Goal: Task Accomplishment & Management: Manage account settings

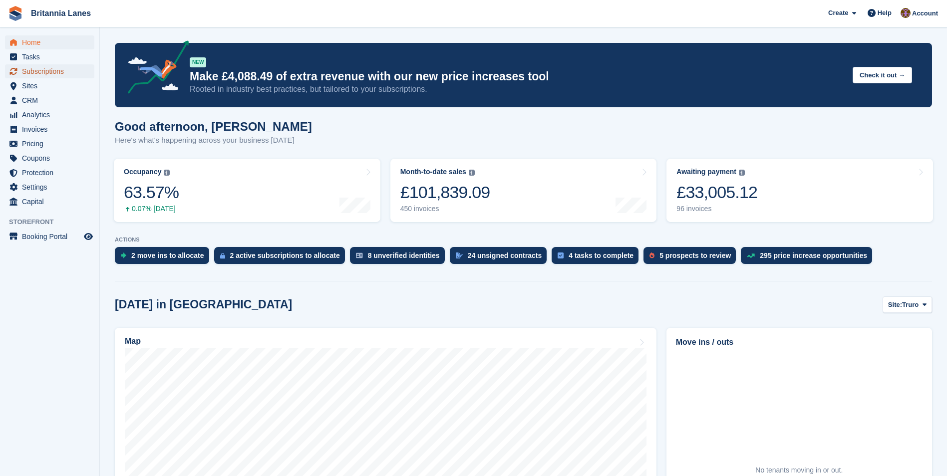
click at [36, 68] on span "Subscriptions" at bounding box center [52, 71] width 60 height 14
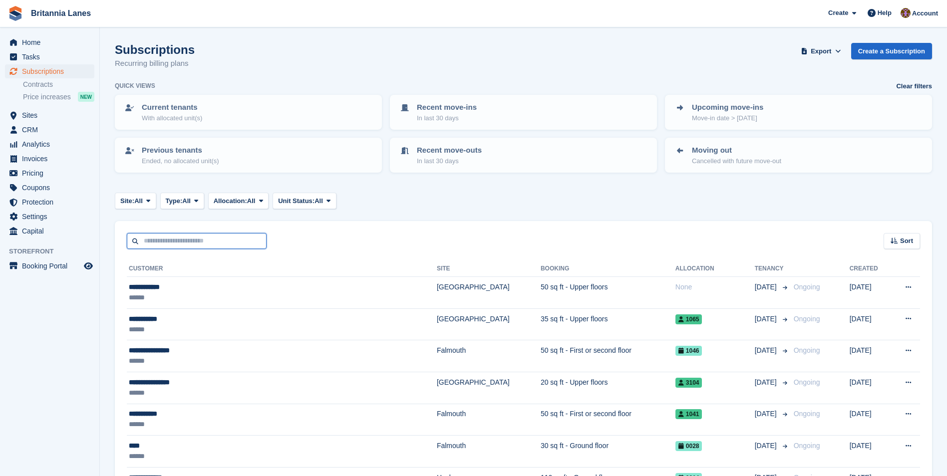
click at [187, 238] on input "text" at bounding box center [197, 241] width 140 height 16
type input "*"
click at [153, 241] on input "*" at bounding box center [197, 241] width 140 height 16
type input "******"
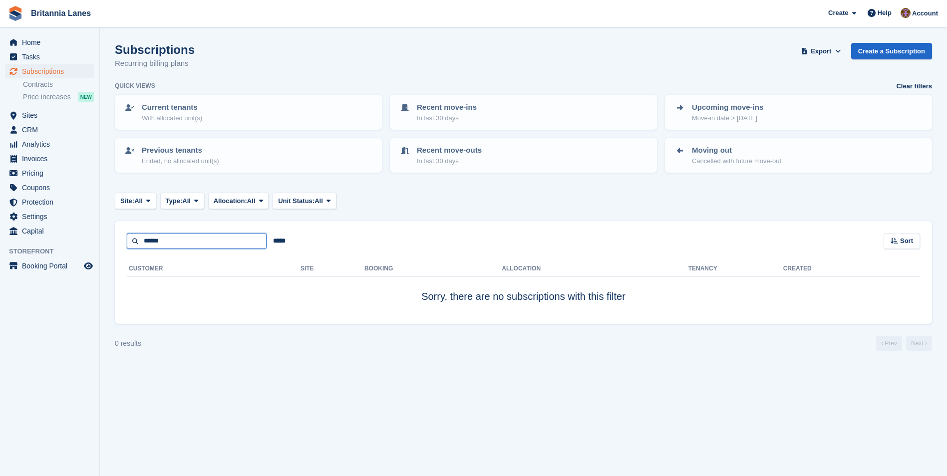
click at [181, 238] on input "******" at bounding box center [197, 241] width 140 height 16
type input "***"
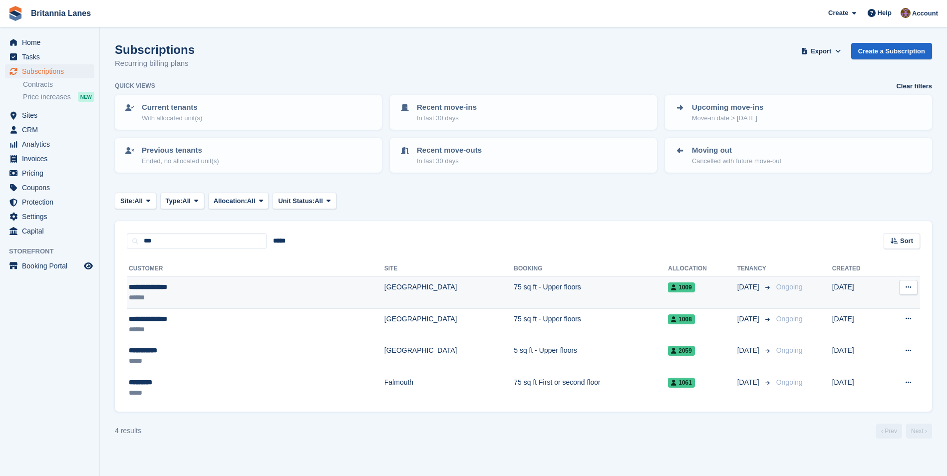
click at [216, 288] on div "**********" at bounding box center [200, 287] width 143 height 10
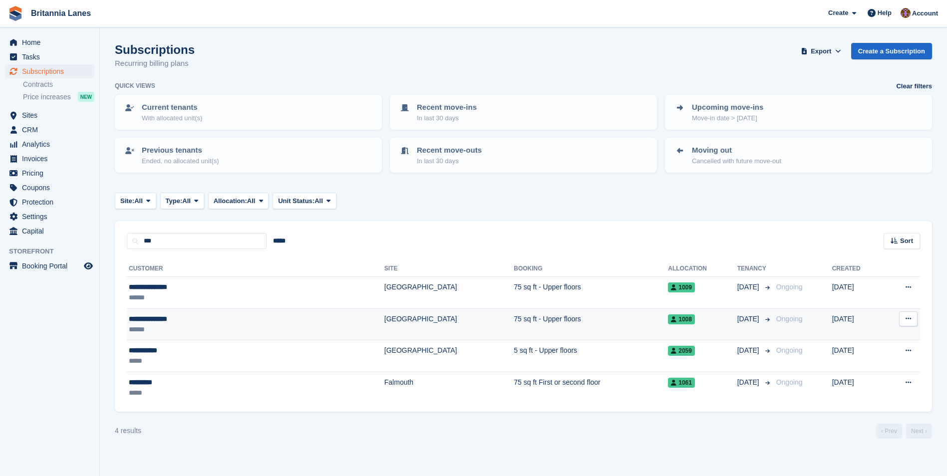
click at [253, 321] on div "**********" at bounding box center [200, 319] width 143 height 10
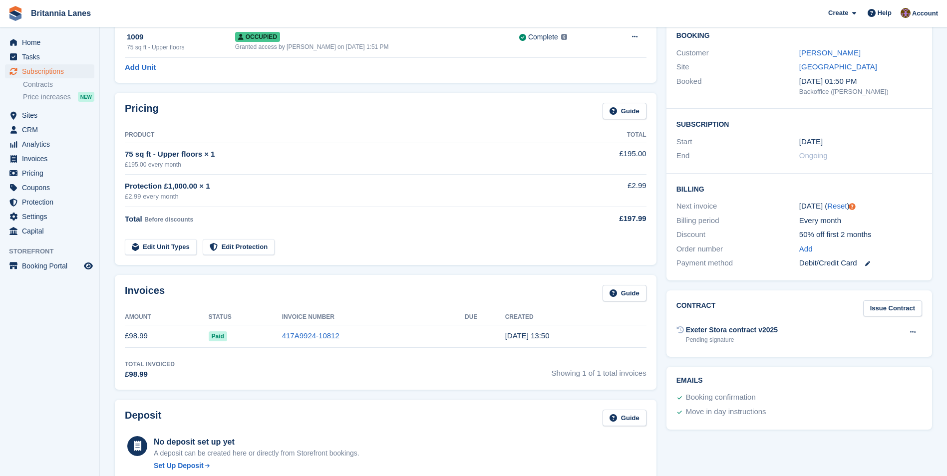
scroll to position [50, 0]
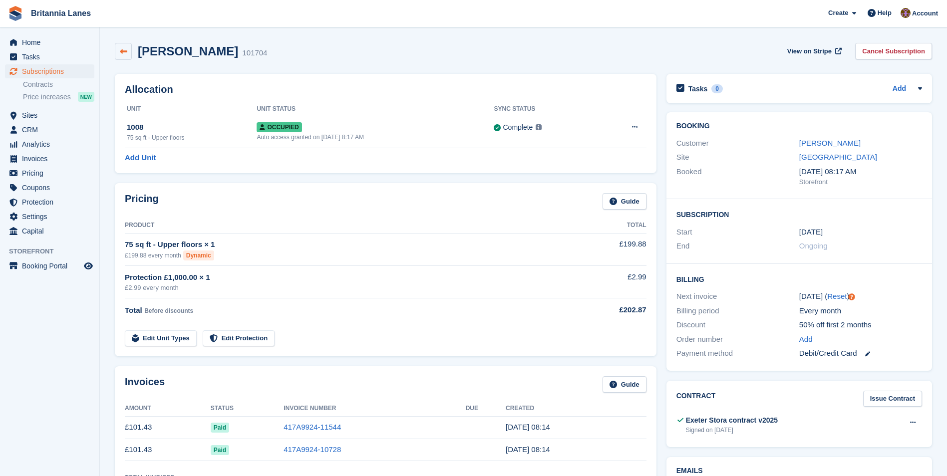
click at [122, 55] on icon at bounding box center [123, 51] width 7 height 7
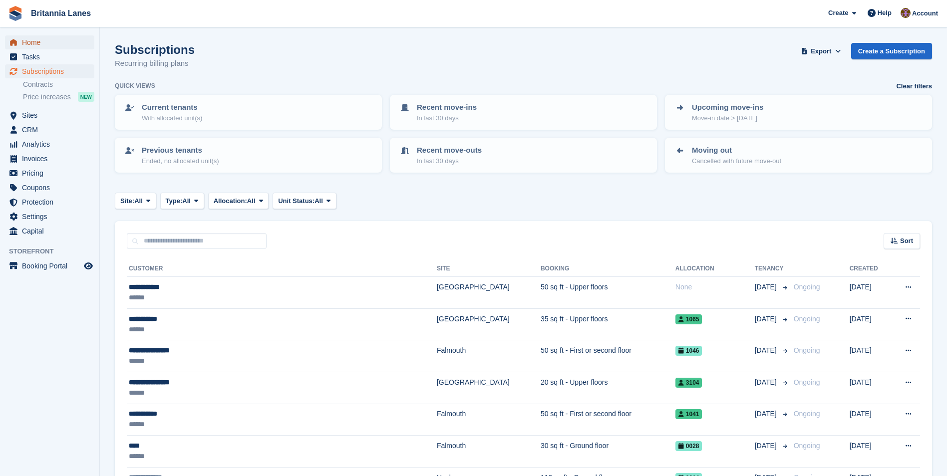
click at [46, 43] on span "Home" at bounding box center [52, 42] width 60 height 14
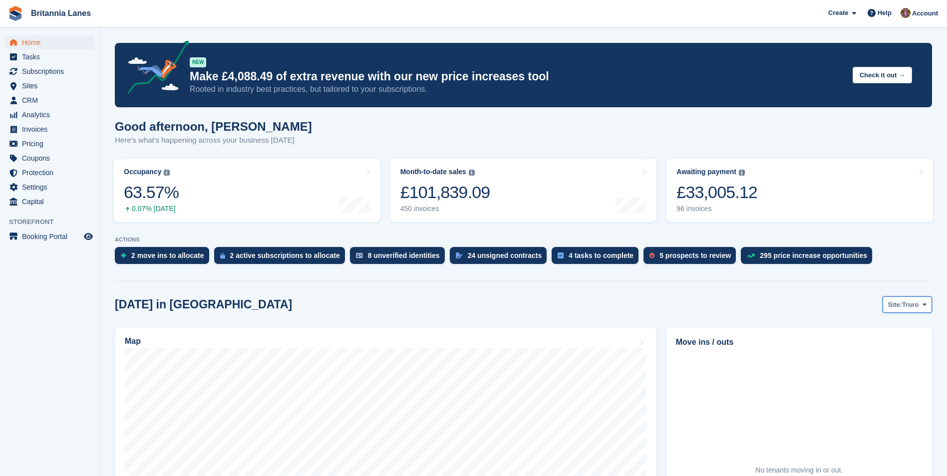
click at [912, 304] on span "Truro" at bounding box center [910, 305] width 16 height 10
click at [868, 364] on link "[GEOGRAPHIC_DATA]" at bounding box center [883, 365] width 90 height 18
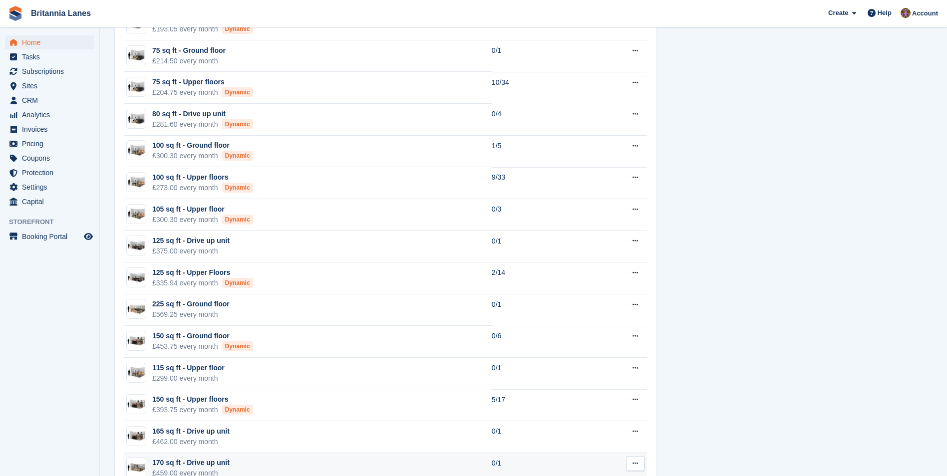
scroll to position [1049, 0]
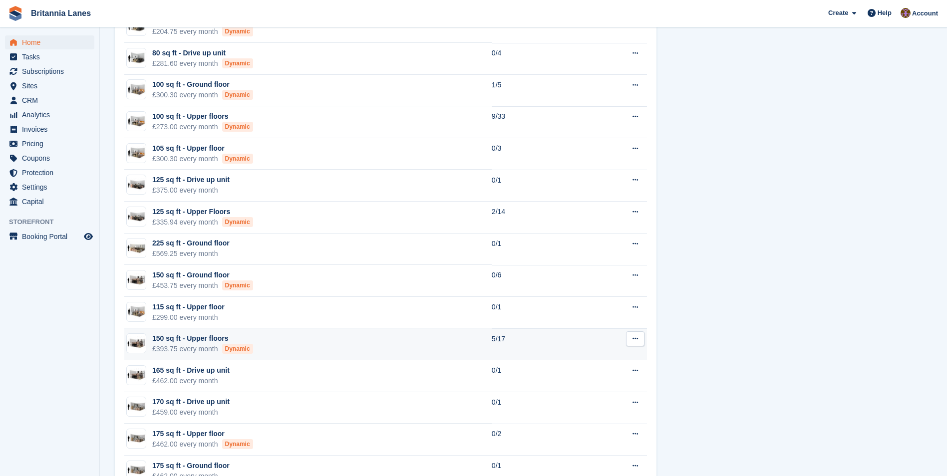
click at [233, 349] on div "Dynamic" at bounding box center [237, 349] width 31 height 10
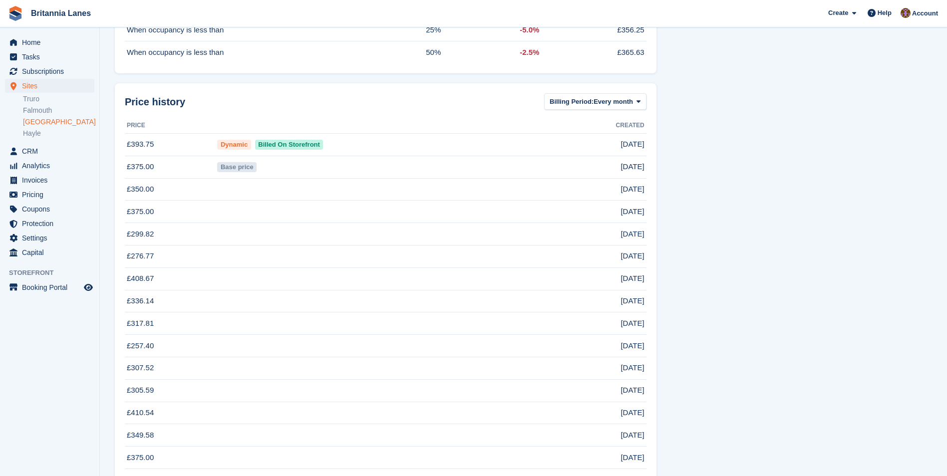
scroll to position [699, 0]
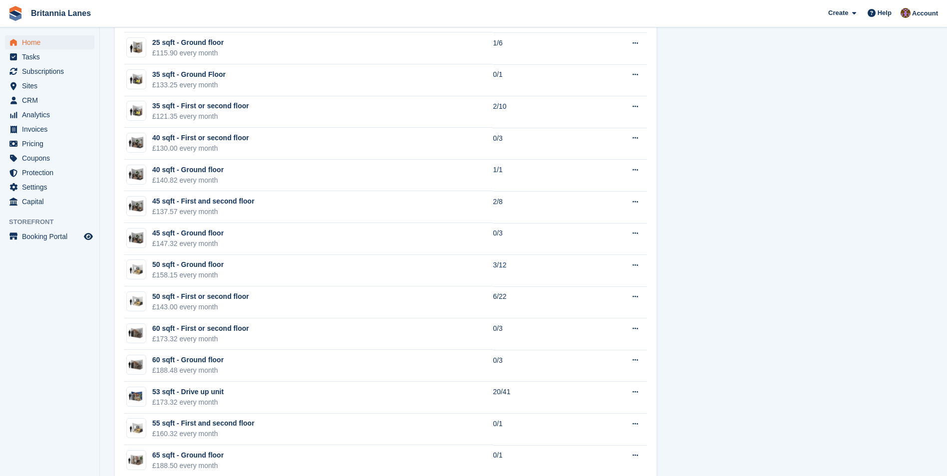
scroll to position [799, 0]
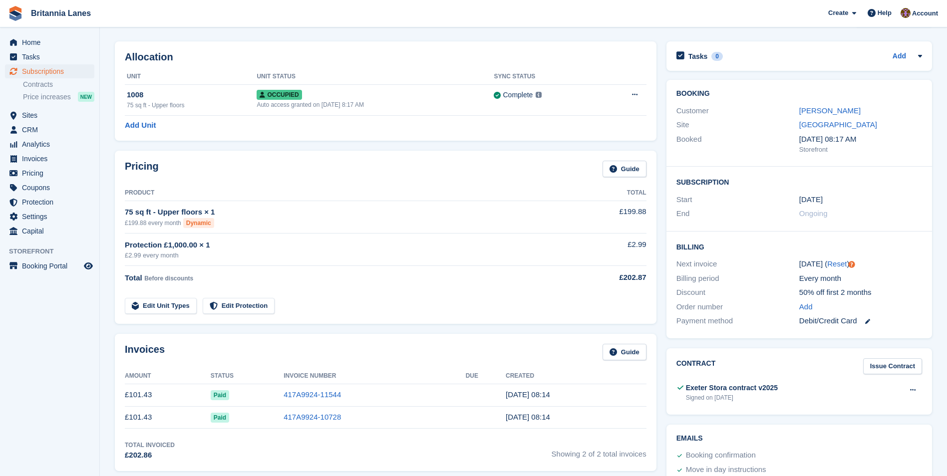
scroll to position [50, 0]
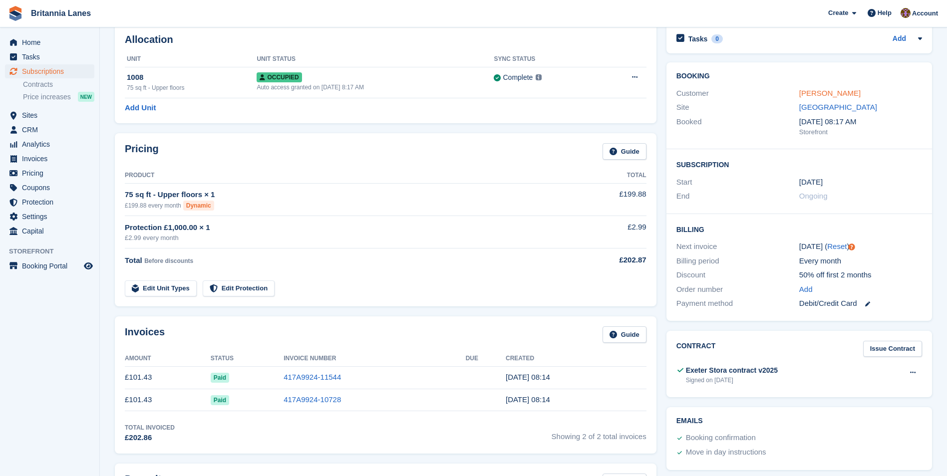
click at [841, 96] on link "Francesca Bayly" at bounding box center [829, 93] width 61 height 8
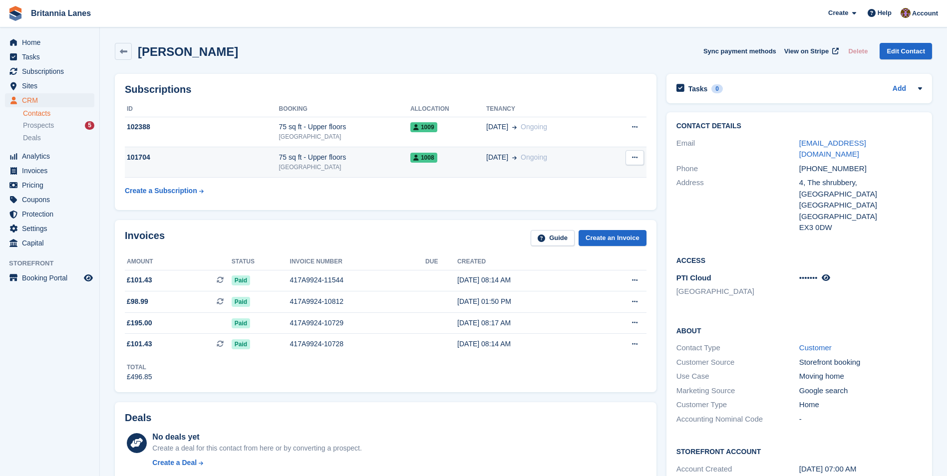
click at [310, 159] on div "75 sq ft - Upper floors" at bounding box center [344, 157] width 131 height 10
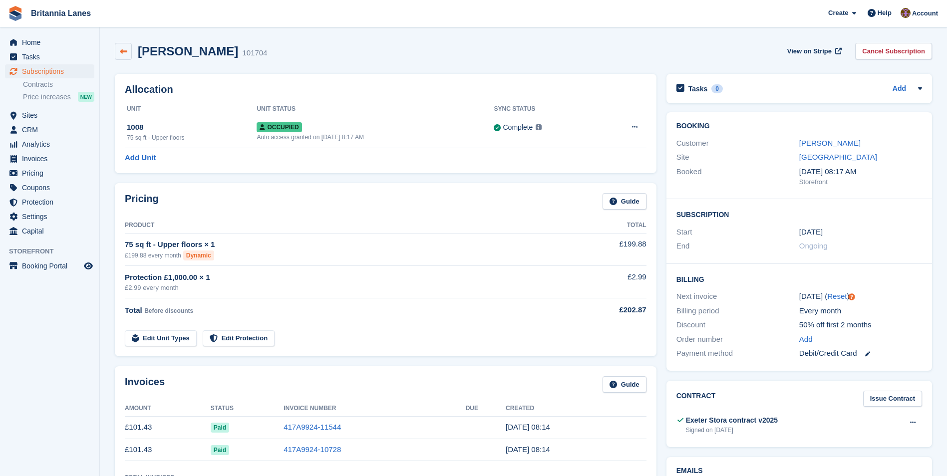
click at [122, 49] on icon at bounding box center [123, 51] width 7 height 7
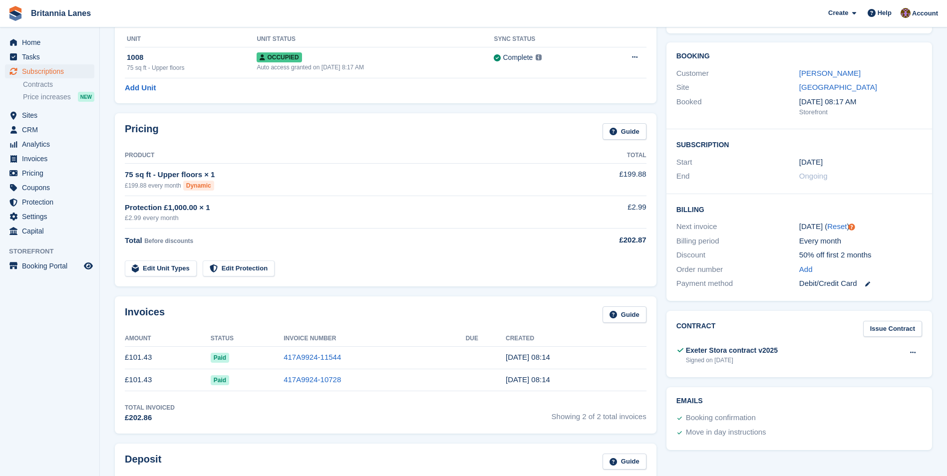
scroll to position [50, 0]
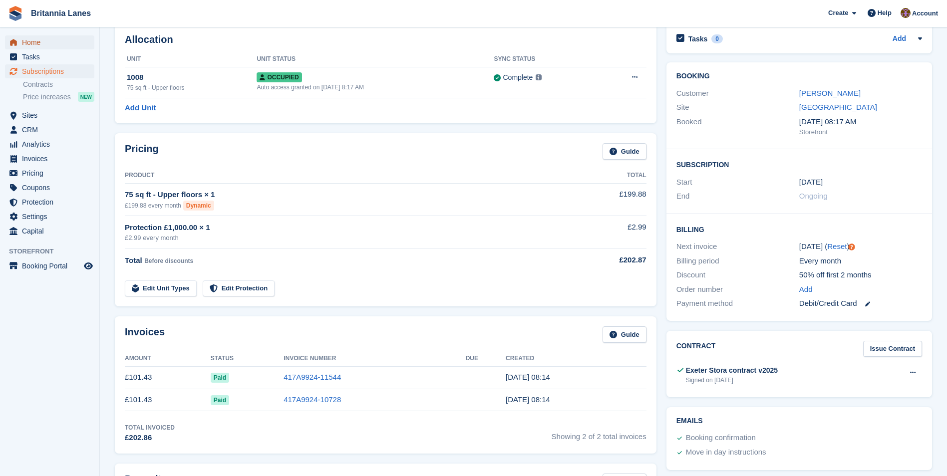
click at [35, 37] on span "Home" at bounding box center [52, 42] width 60 height 14
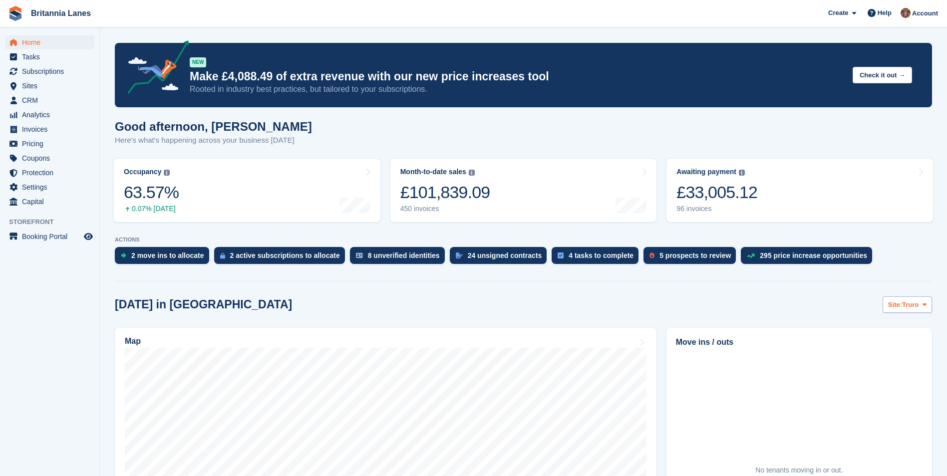
scroll to position [250, 0]
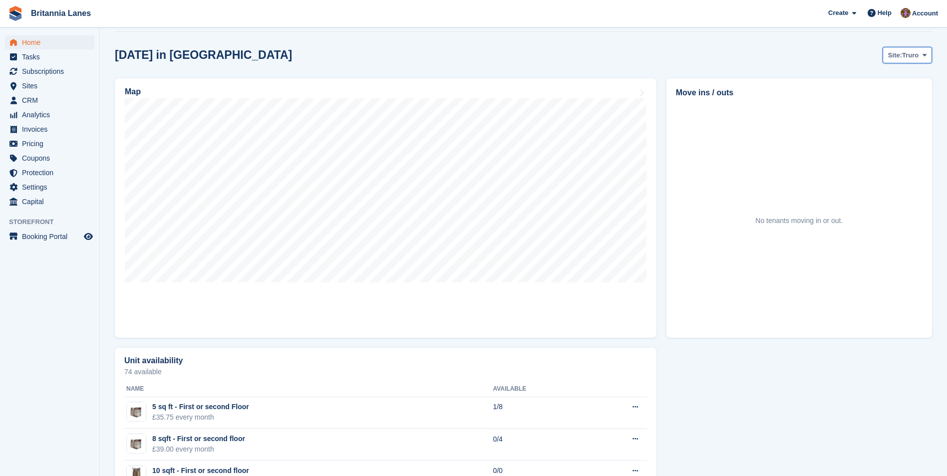
click at [925, 53] on icon at bounding box center [925, 55] width 4 height 6
click at [882, 114] on link "[GEOGRAPHIC_DATA]" at bounding box center [883, 115] width 90 height 18
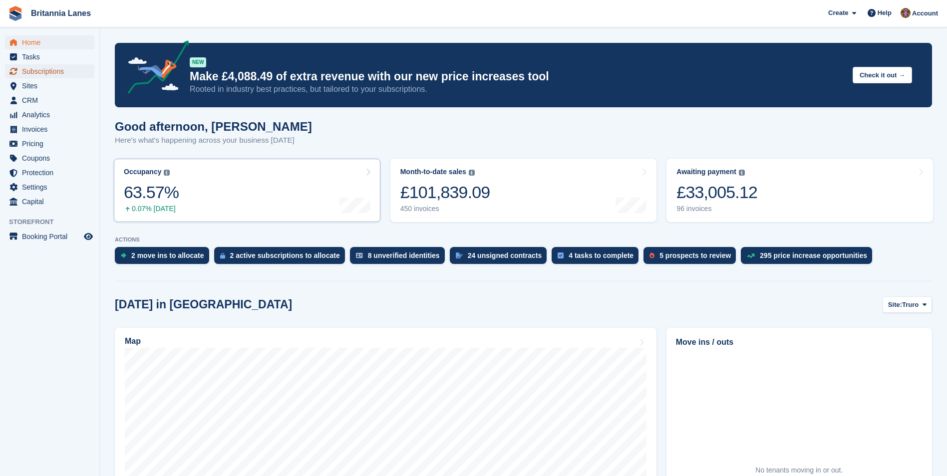
click at [56, 69] on span "Subscriptions" at bounding box center [52, 71] width 60 height 14
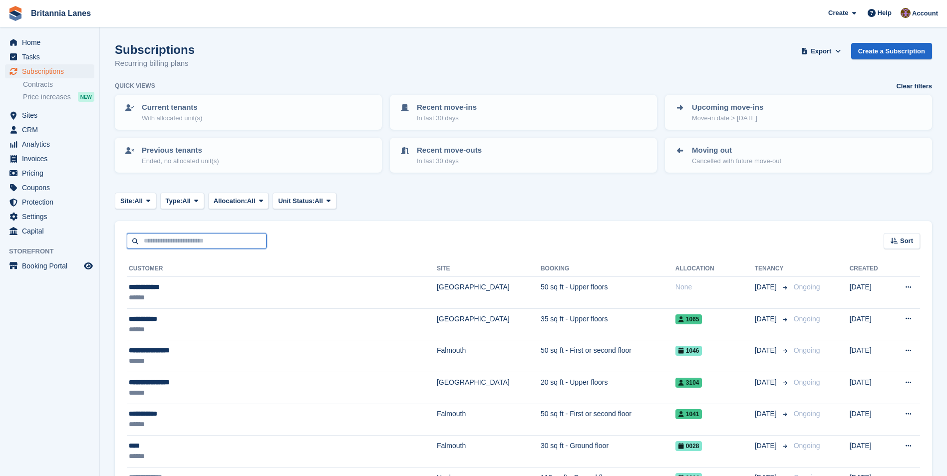
click at [191, 245] on input "text" at bounding box center [197, 241] width 140 height 16
type input "*****"
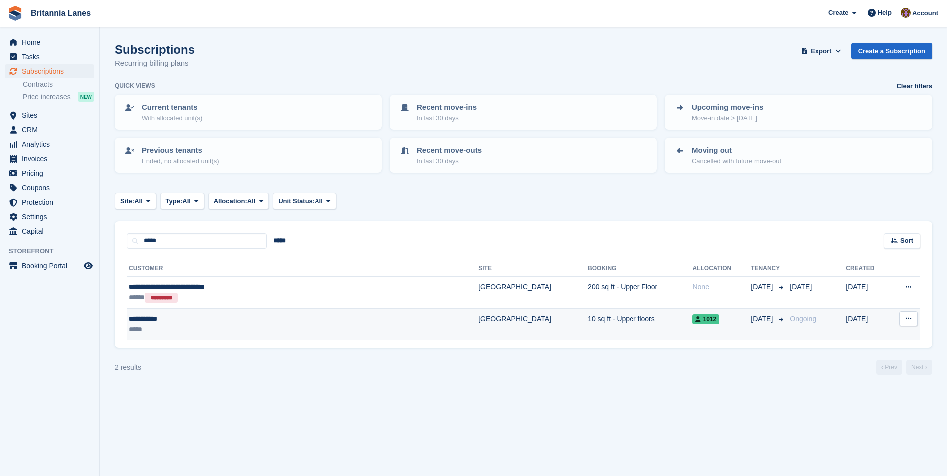
click at [478, 325] on td "[GEOGRAPHIC_DATA]" at bounding box center [532, 324] width 109 height 31
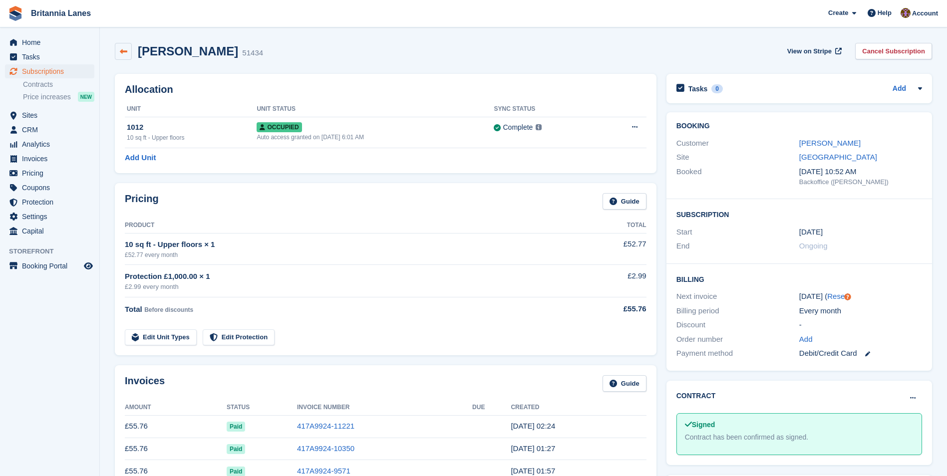
click at [123, 49] on icon at bounding box center [123, 51] width 7 height 7
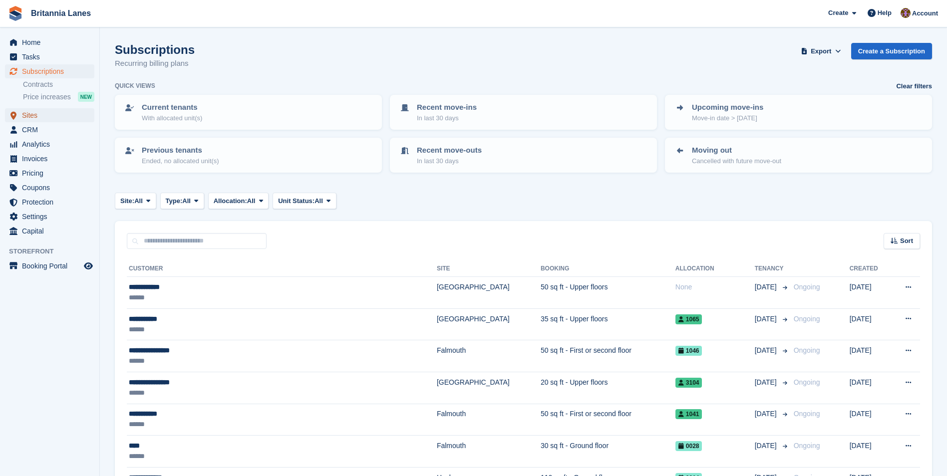
click at [32, 116] on span "Sites" at bounding box center [52, 115] width 60 height 14
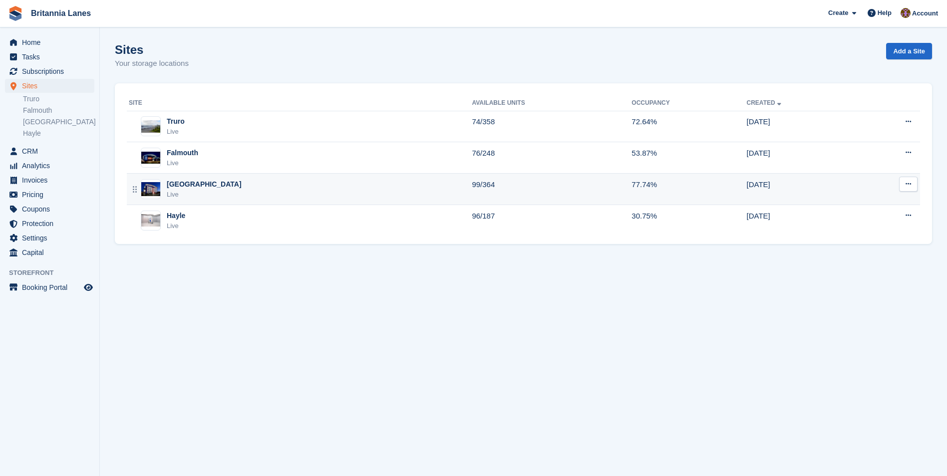
click at [208, 190] on div "Exeter Live" at bounding box center [300, 189] width 343 height 20
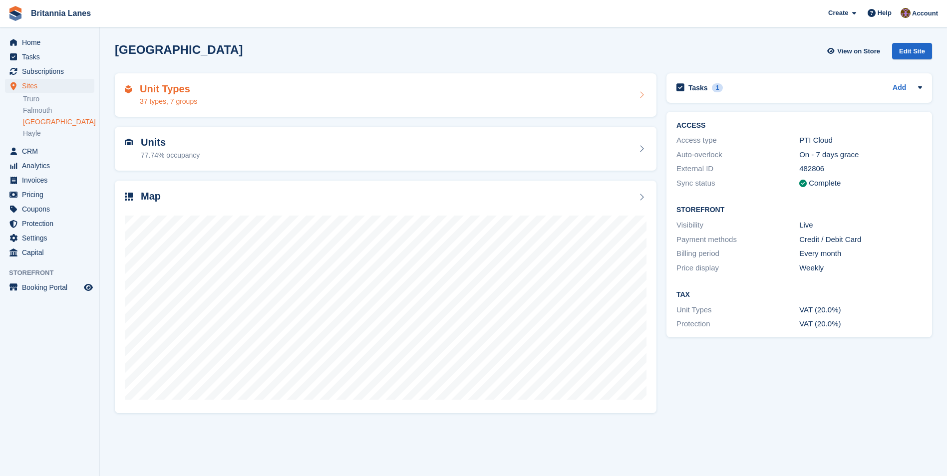
click at [250, 95] on div "Unit Types 37 types, 7 groups" at bounding box center [386, 95] width 522 height 24
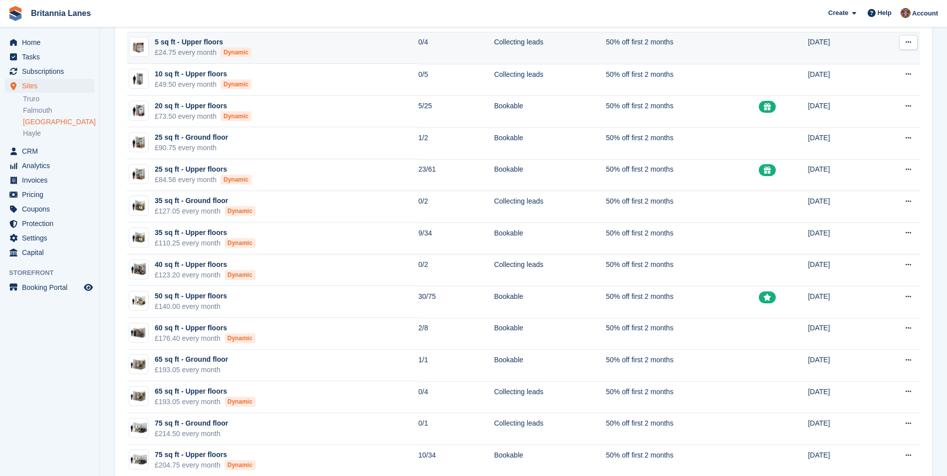
scroll to position [100, 0]
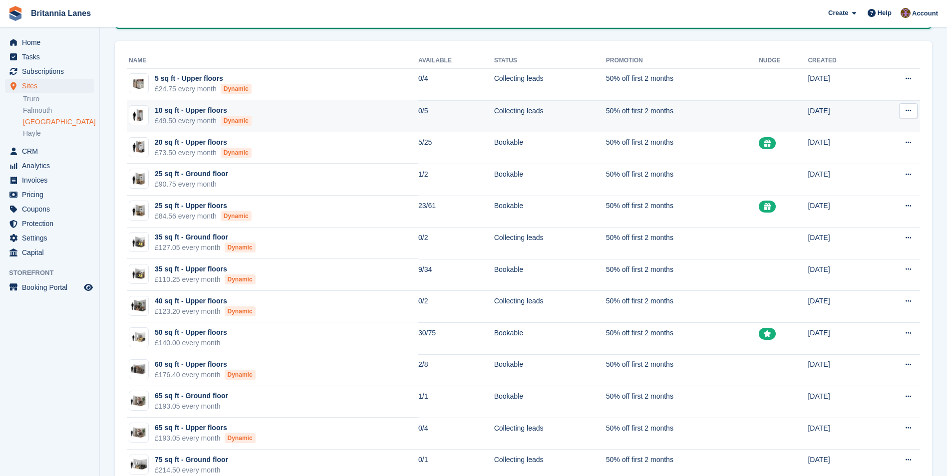
click at [264, 121] on td "10 sq ft - Upper floors £49.50 every month Dynamic" at bounding box center [273, 116] width 292 height 32
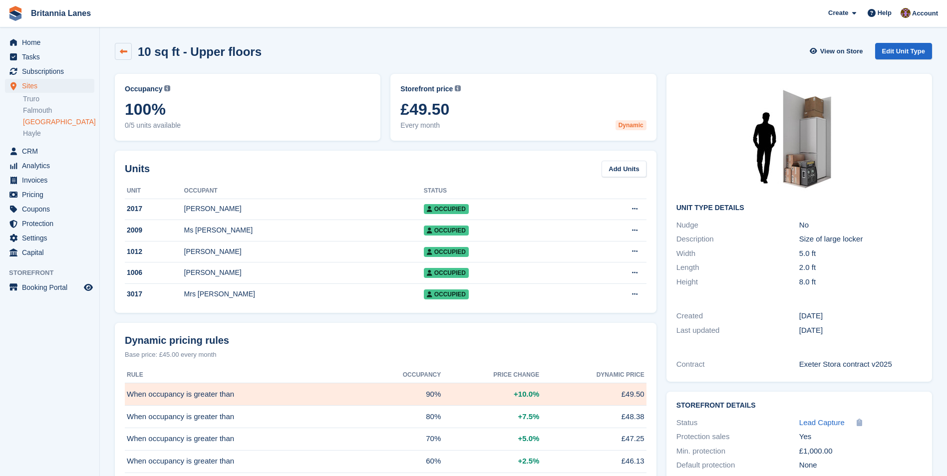
click at [127, 57] on link at bounding box center [123, 51] width 17 height 17
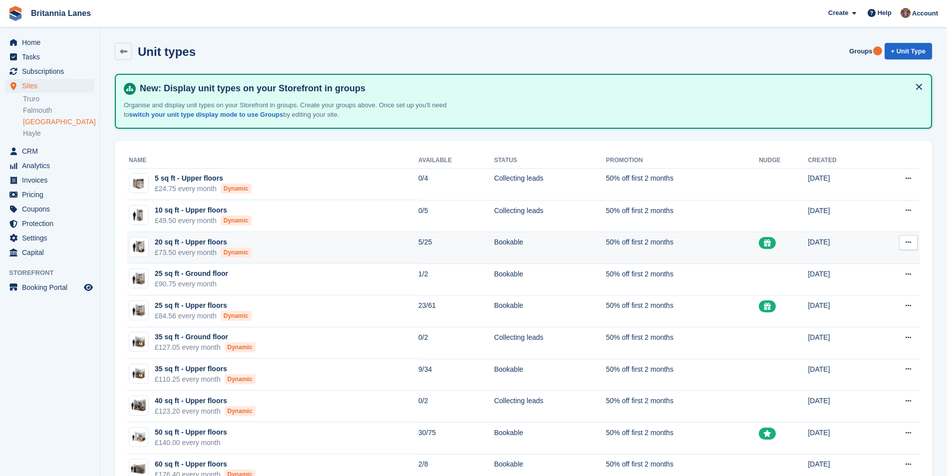
click at [299, 249] on td "20 sq ft - Upper floors £73.50 every month Dynamic" at bounding box center [273, 248] width 292 height 32
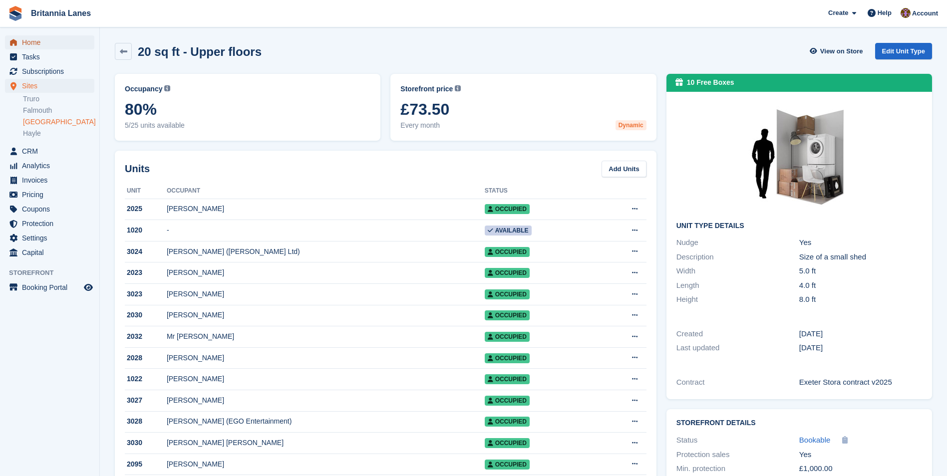
drag, startPoint x: 48, startPoint y: 45, endPoint x: 11, endPoint y: 37, distance: 38.2
click at [48, 45] on span "Home" at bounding box center [52, 42] width 60 height 14
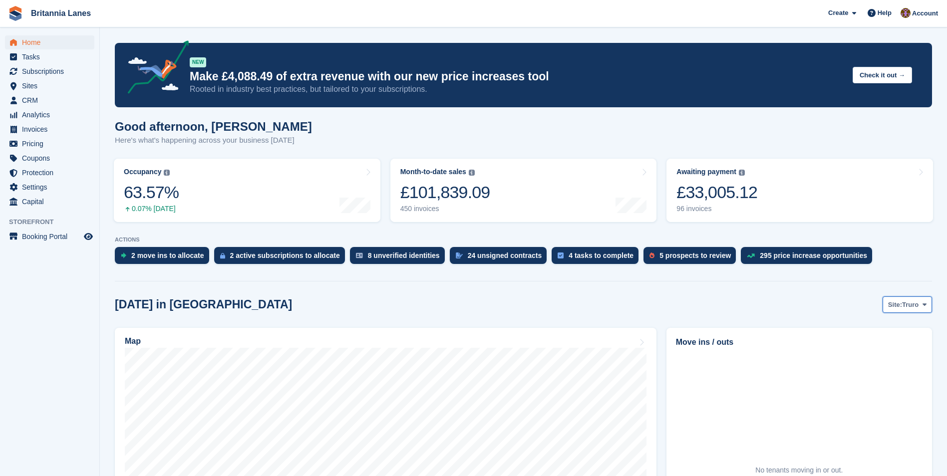
click at [923, 305] on icon at bounding box center [925, 305] width 4 height 6
click at [865, 358] on link "[GEOGRAPHIC_DATA]" at bounding box center [883, 365] width 90 height 18
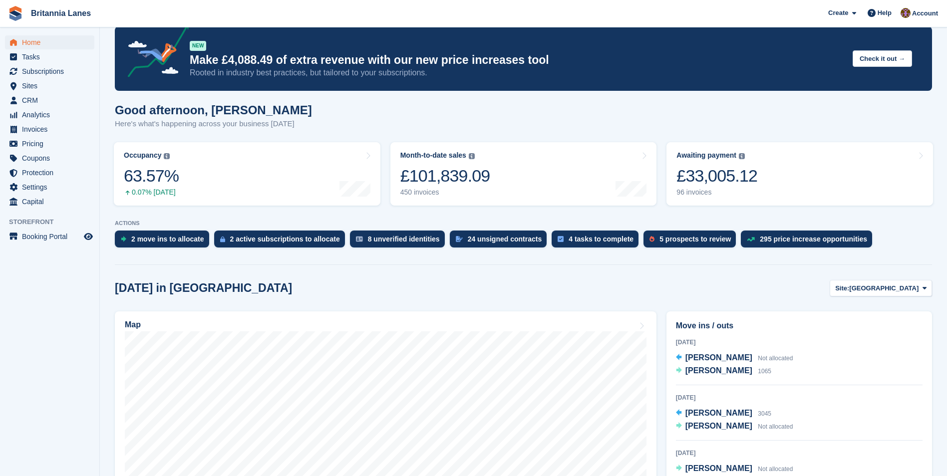
scroll to position [250, 0]
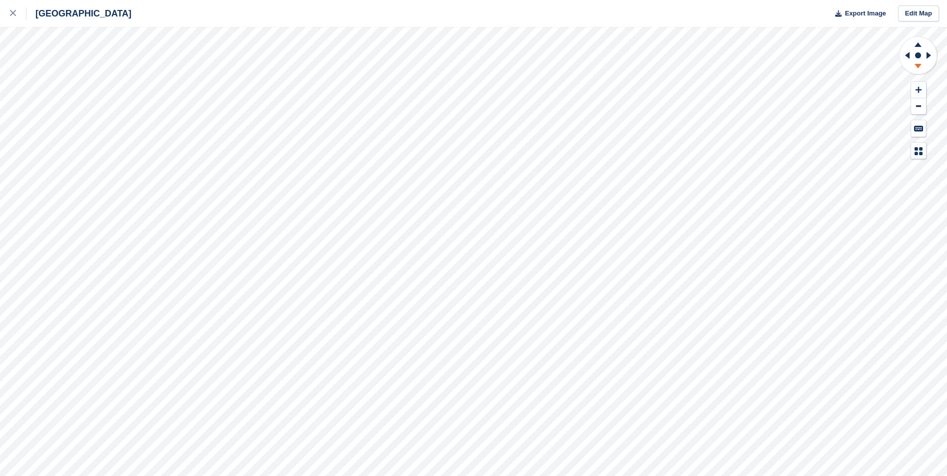
click at [920, 63] on icon at bounding box center [918, 67] width 26 height 12
click at [917, 39] on icon at bounding box center [918, 43] width 26 height 12
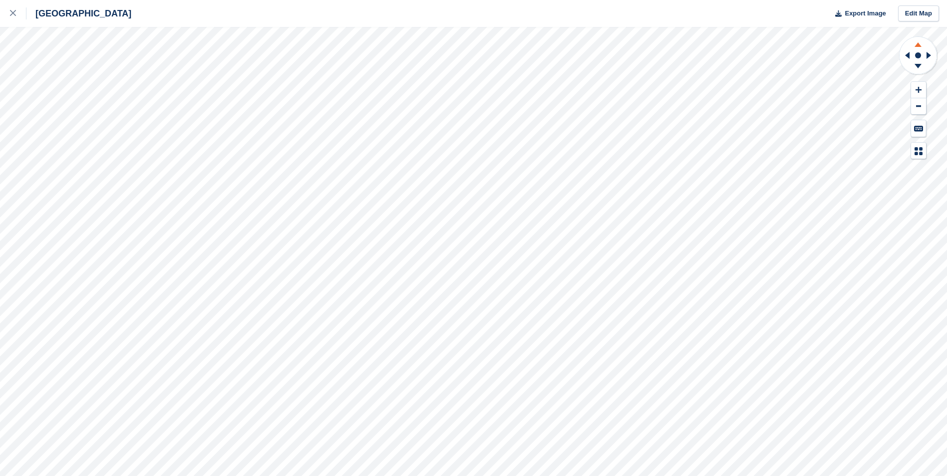
click at [917, 39] on icon at bounding box center [918, 43] width 26 height 12
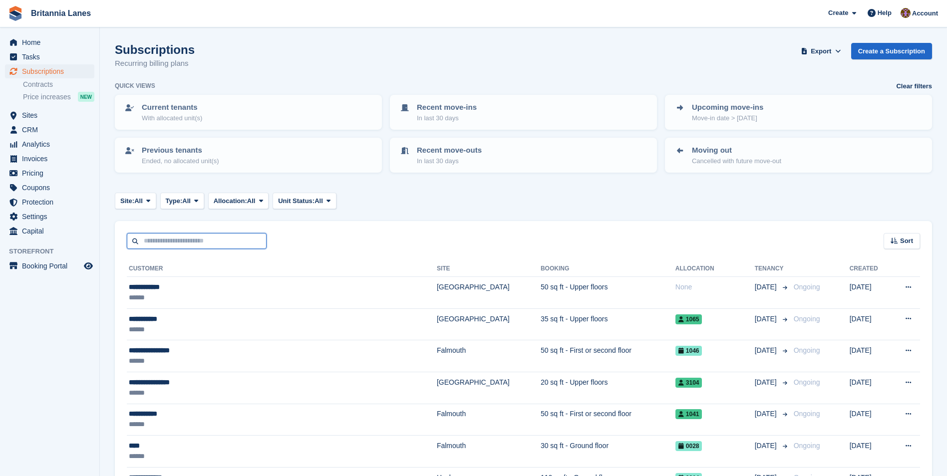
click at [163, 239] on input "text" at bounding box center [197, 241] width 140 height 16
type input "****"
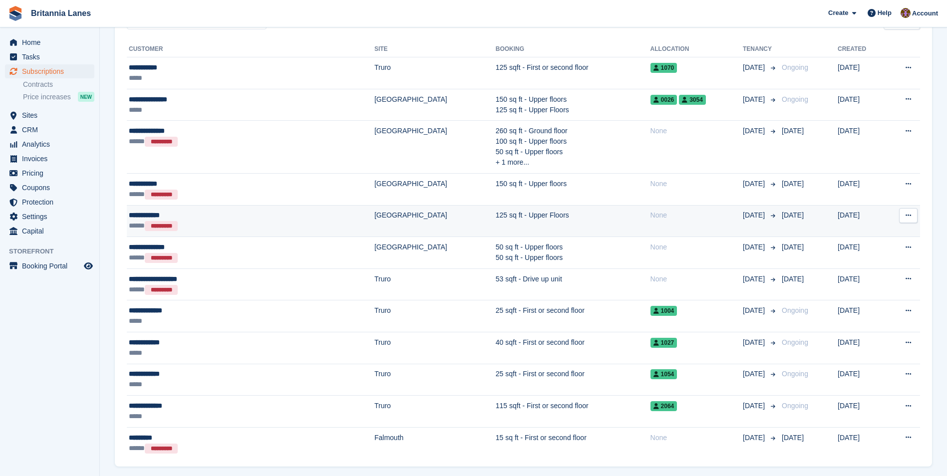
scroll to position [202, 0]
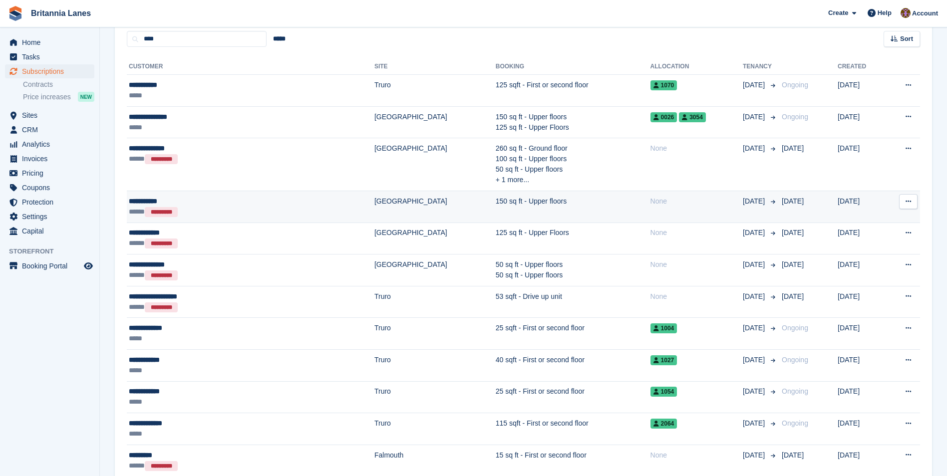
click at [184, 207] on div "***** *********" at bounding box center [202, 212] width 147 height 10
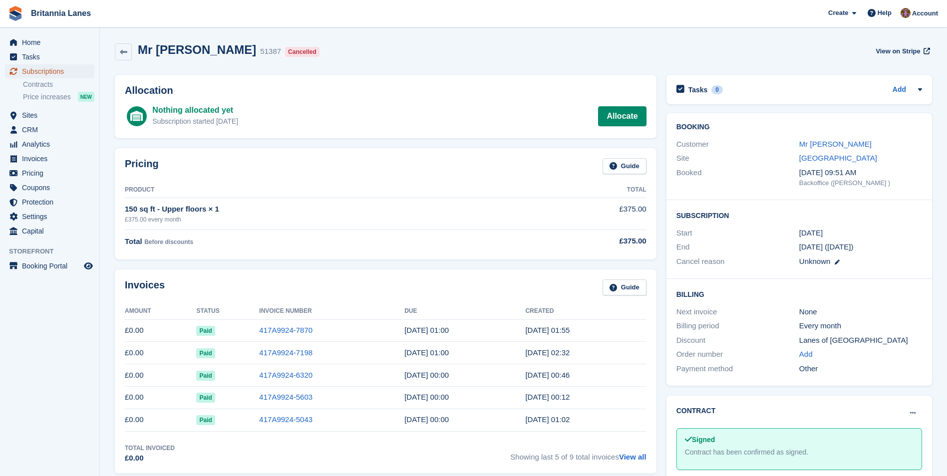
click at [24, 70] on span "Subscriptions" at bounding box center [52, 71] width 60 height 14
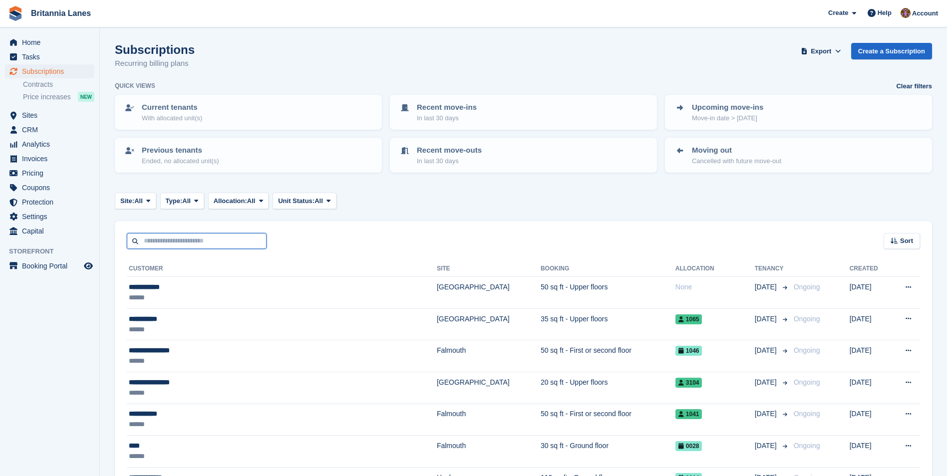
click at [172, 245] on input "text" at bounding box center [197, 241] width 140 height 16
type input "***"
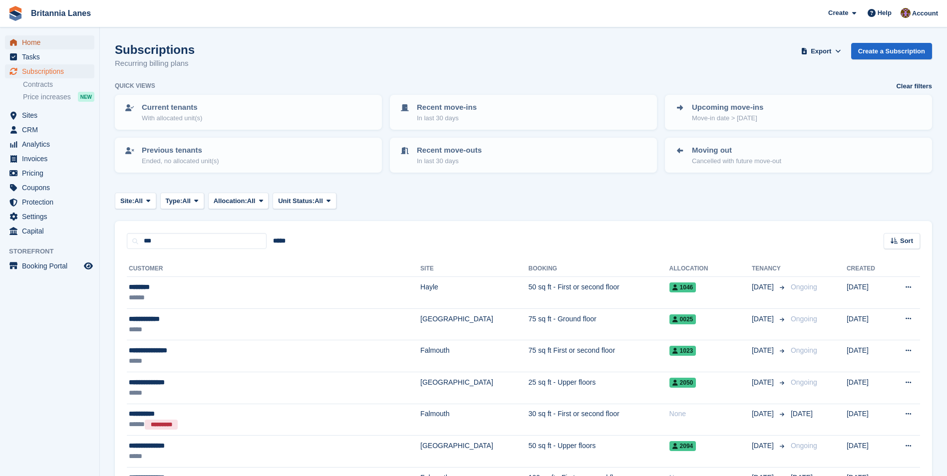
click at [37, 41] on span "Home" at bounding box center [52, 42] width 60 height 14
